Goal: Transaction & Acquisition: Purchase product/service

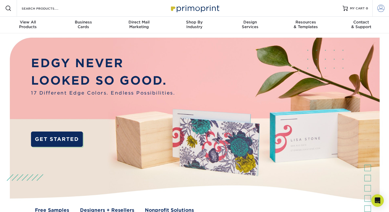
click at [383, 6] on span at bounding box center [380, 8] width 7 height 7
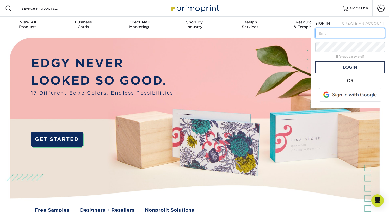
click at [341, 32] on input "text" at bounding box center [350, 33] width 70 height 10
type input "[EMAIL_ADDRESS][DOMAIN_NAME]"
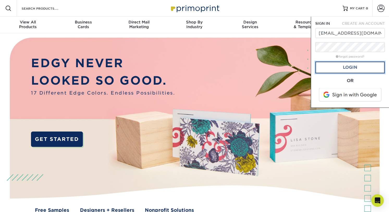
click at [355, 68] on link "Login" at bounding box center [350, 68] width 70 height 12
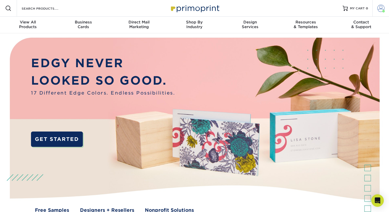
click at [383, 10] on span at bounding box center [383, 11] width 3 height 3
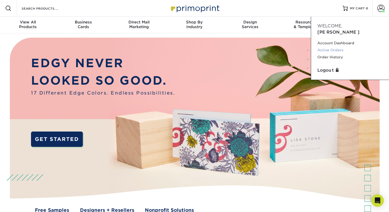
click at [330, 47] on link "Active Orders" at bounding box center [350, 50] width 65 height 7
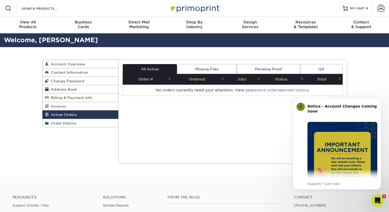
click at [82, 124] on link "Order History" at bounding box center [80, 123] width 76 height 8
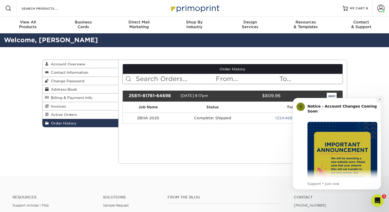
click at [379, 99] on icon "Dismiss notification" at bounding box center [380, 99] width 3 height 3
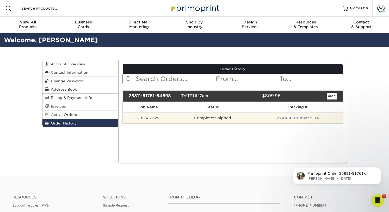
click at [249, 117] on td "Complete: Shipped" at bounding box center [213, 118] width 78 height 11
click at [302, 119] on link "1Z2A46810198489904" at bounding box center [297, 118] width 44 height 4
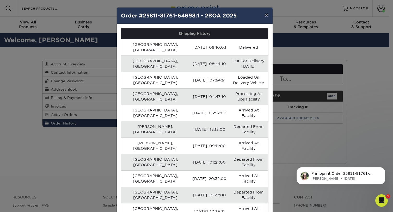
click at [267, 15] on button "×" at bounding box center [266, 15] width 12 height 15
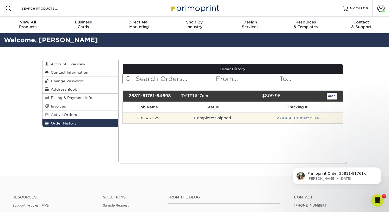
click at [182, 121] on td "Complete: Shipped" at bounding box center [213, 118] width 78 height 11
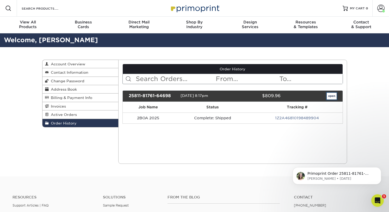
click at [332, 96] on link "open" at bounding box center [332, 96] width 10 height 7
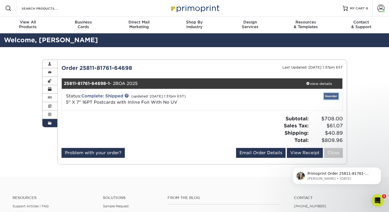
click at [333, 97] on link "Reorder" at bounding box center [331, 96] width 15 height 7
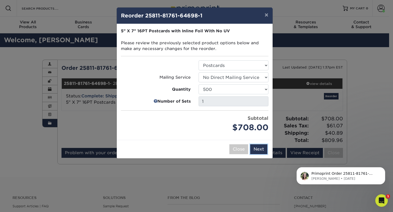
drag, startPoint x: 261, startPoint y: 148, endPoint x: 201, endPoint y: 129, distance: 63.0
click at [202, 129] on div "× Reorder 25811-81761-64698-1 Please select all options to continue. Only quant…" at bounding box center [195, 82] width 156 height 151
click at [261, 150] on button "Next" at bounding box center [258, 149] width 17 height 10
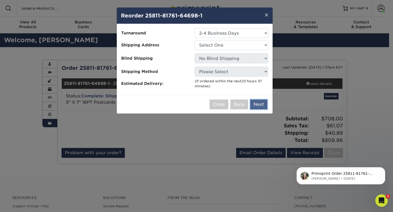
click at [258, 106] on button "Next" at bounding box center [258, 105] width 17 height 10
click at [247, 45] on select "Select One Work" at bounding box center [232, 45] width 74 height 10
select select "284963"
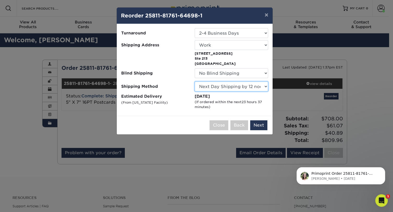
click at [249, 86] on select "Please Select Ground Shipping (+$18.21) 3 Day Shipping Service (+$19.35) 2 Day …" at bounding box center [232, 87] width 74 height 10
click at [195, 82] on select "Please Select Ground Shipping (+$18.21) 3 Day Shipping Service (+$19.35) 2 Day …" at bounding box center [232, 87] width 74 height 10
click at [258, 111] on div "Please select all options to continue. Only quantities that can be shipped to t…" at bounding box center [195, 70] width 156 height 92
click at [242, 87] on select "Please Select Ground Shipping (+$18.21) 3 Day Shipping Service (+$19.35) 2 Day …" at bounding box center [232, 87] width 74 height 10
click at [234, 87] on select "Please Select Ground Shipping (+$18.21) 3 Day Shipping Service (+$19.35) 2 Day …" at bounding box center [232, 87] width 74 height 10
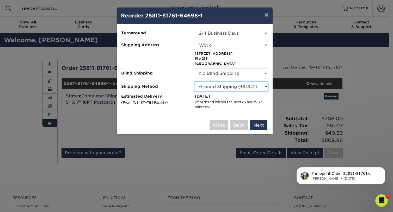
click at [195, 82] on select "Please Select Ground Shipping (+$18.21) 3 Day Shipping Service (+$19.35) 2 Day …" at bounding box center [232, 87] width 74 height 10
click at [233, 86] on select "Please Select Ground Shipping (+$18.21) 3 Day Shipping Service (+$19.35) 2 Day …" at bounding box center [232, 87] width 74 height 10
click at [195, 82] on select "Please Select Ground Shipping (+$18.21) 3 Day Shipping Service (+$19.35) 2 Day …" at bounding box center [232, 87] width 74 height 10
click at [233, 86] on select "Please Select Ground Shipping (+$18.21) 3 Day Shipping Service (+$19.35) 2 Day …" at bounding box center [232, 87] width 74 height 10
click at [195, 82] on select "Please Select Ground Shipping (+$18.21) 3 Day Shipping Service (+$19.35) 2 Day …" at bounding box center [232, 87] width 74 height 10
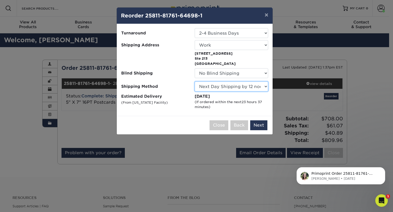
click at [234, 87] on select "Please Select Ground Shipping (+$18.21) 3 Day Shipping Service (+$19.35) 2 Day …" at bounding box center [232, 87] width 74 height 10
click at [195, 82] on select "Please Select Ground Shipping (+$18.21) 3 Day Shipping Service (+$19.35) 2 Day …" at bounding box center [232, 87] width 74 height 10
click at [233, 89] on select "Please Select Ground Shipping (+$18.21) 3 Day Shipping Service (+$19.35) 2 Day …" at bounding box center [232, 87] width 74 height 10
click at [195, 82] on select "Please Select Ground Shipping (+$18.21) 3 Day Shipping Service (+$19.35) 2 Day …" at bounding box center [232, 87] width 74 height 10
click at [235, 86] on select "Please Select Ground Shipping (+$18.21) 3 Day Shipping Service (+$19.35) 2 Day …" at bounding box center [232, 87] width 74 height 10
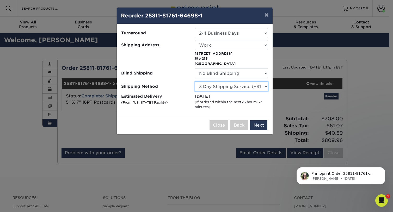
click at [195, 82] on select "Please Select Ground Shipping (+$18.21) 3 Day Shipping Service (+$19.35) 2 Day …" at bounding box center [232, 87] width 74 height 10
click at [233, 87] on select "Please Select Ground Shipping (+$18.21) 3 Day Shipping Service (+$19.35) 2 Day …" at bounding box center [232, 87] width 74 height 10
click at [195, 82] on select "Please Select Ground Shipping (+$18.21) 3 Day Shipping Service (+$19.35) 2 Day …" at bounding box center [232, 87] width 74 height 10
click at [241, 86] on select "Please Select Ground Shipping (+$18.21) 3 Day Shipping Service (+$19.35) 2 Day …" at bounding box center [232, 87] width 74 height 10
select select "01"
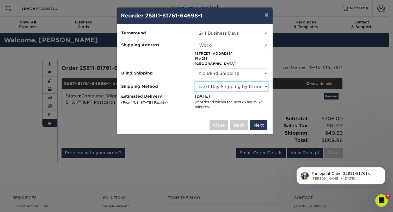
click at [195, 82] on select "Please Select Ground Shipping (+$18.21) 3 Day Shipping Service (+$19.35) 2 Day …" at bounding box center [232, 87] width 74 height 10
click at [261, 126] on button "Next" at bounding box center [258, 125] width 17 height 10
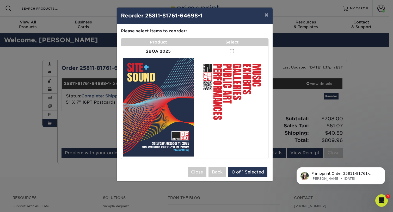
click at [231, 51] on span at bounding box center [232, 51] width 4 height 5
click at [0, 0] on input "checkbox" at bounding box center [0, 0] width 0 height 0
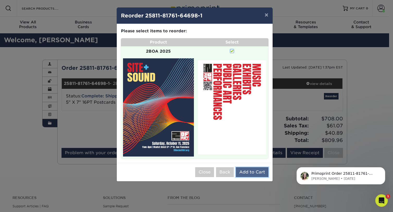
click at [251, 172] on button "Add to Cart" at bounding box center [252, 172] width 33 height 10
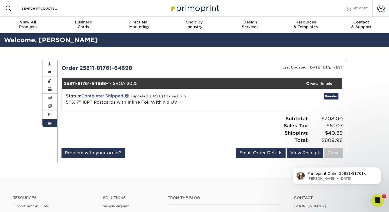
click at [355, 7] on span "MY CART" at bounding box center [360, 8] width 15 height 4
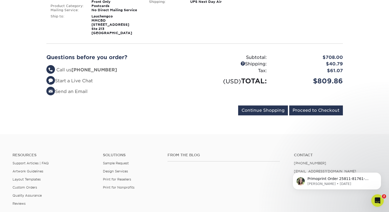
scroll to position [115, 0]
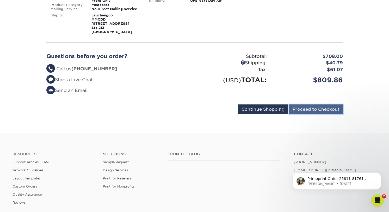
click at [306, 108] on input "Proceed to Checkout" at bounding box center [316, 110] width 54 height 10
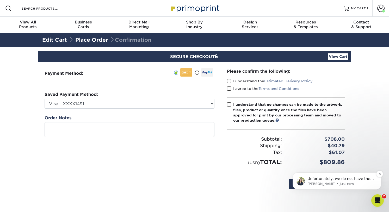
click at [352, 184] on p "[PERSON_NAME] • Just now" at bounding box center [341, 184] width 67 height 5
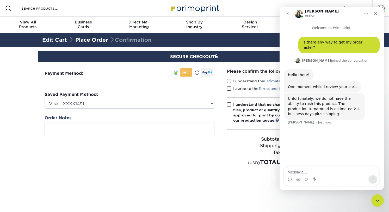
click at [334, 171] on textarea "Message…" at bounding box center [331, 171] width 95 height 9
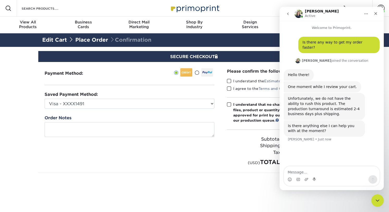
click at [335, 171] on textarea "Message…" at bounding box center [331, 171] width 95 height 9
type textarea "That's all thank you"
click at [377, 14] on icon "Close" at bounding box center [376, 13] width 4 height 4
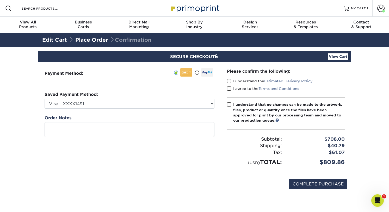
scroll to position [12, 0]
click at [228, 80] on span at bounding box center [229, 81] width 4 height 5
click at [0, 0] on input "I understand the Estimated Delivery Policy" at bounding box center [0, 0] width 0 height 0
click at [229, 88] on span at bounding box center [229, 88] width 4 height 5
click at [0, 0] on input "I agree to the Terms and Conditions" at bounding box center [0, 0] width 0 height 0
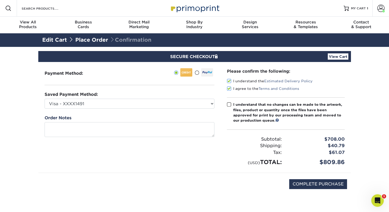
click at [228, 105] on span at bounding box center [229, 104] width 4 height 5
click at [0, 0] on input "I understand that no changes can be made to the artwork, files, product or quan…" at bounding box center [0, 0] width 0 height 0
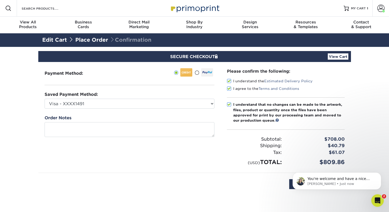
scroll to position [7, 0]
click at [366, 97] on section "SECURE CHECKOUT View Cart Payment Method: Saved Payment Method:" at bounding box center [194, 130] width 389 height 167
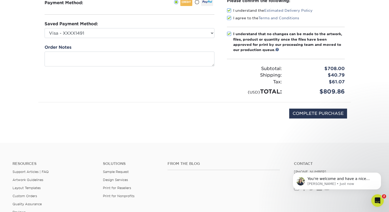
scroll to position [71, 0]
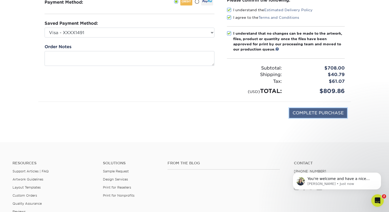
click at [325, 113] on input "COMPLETE PURCHASE" at bounding box center [318, 113] width 58 height 10
type input "PROCESSING, PLEASE WAIT..."
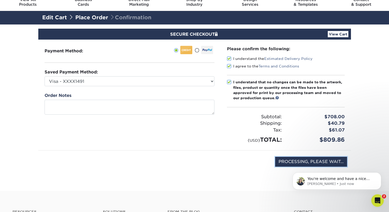
scroll to position [17, 0]
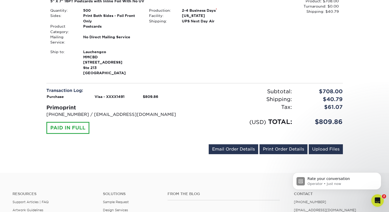
scroll to position [161, 0]
